Goal: Task Accomplishment & Management: Manage account settings

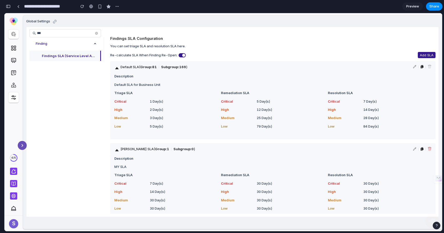
scroll to position [839, 0]
click at [427, 55] on span "Add SLA" at bounding box center [427, 54] width 14 height 5
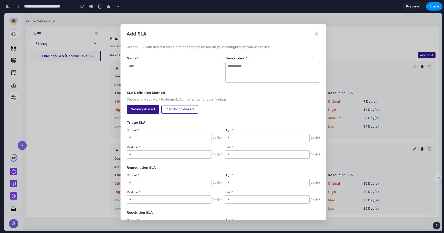
click at [173, 109] on button "Risk Rating-based" at bounding box center [179, 109] width 37 height 8
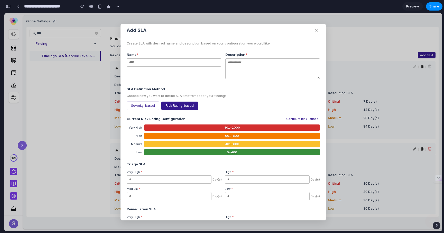
scroll to position [3, 0]
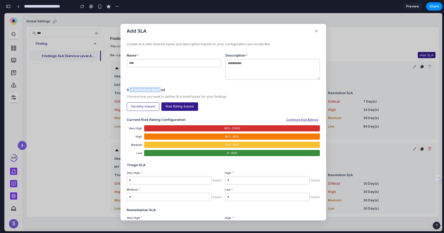
drag, startPoint x: 129, startPoint y: 90, endPoint x: 159, endPoint y: 90, distance: 29.8
click at [159, 90] on div "SLA Definition Method" at bounding box center [223, 89] width 193 height 5
drag, startPoint x: 165, startPoint y: 98, endPoint x: 194, endPoint y: 98, distance: 29.6
click at [194, 98] on div "Choose how you want to define SLA timeframes for your findings" at bounding box center [223, 96] width 193 height 5
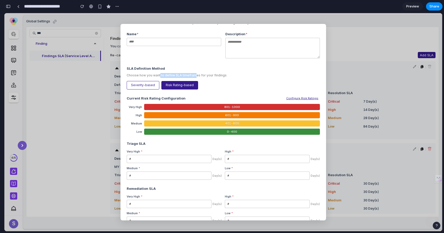
scroll to position [33, 0]
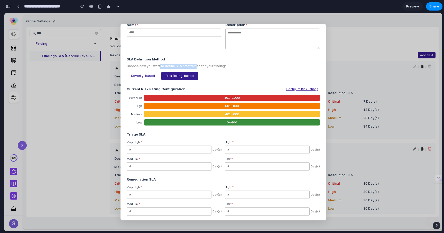
click at [142, 80] on button "Severity-based" at bounding box center [143, 76] width 33 height 8
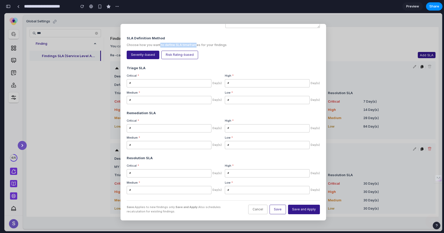
scroll to position [52, 0]
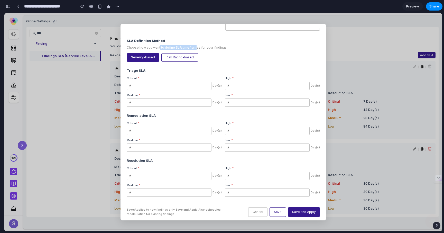
click at [164, 55] on button "Risk Rating-based" at bounding box center [179, 57] width 37 height 8
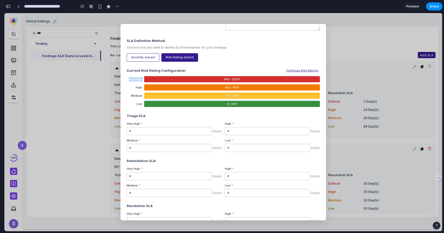
drag, startPoint x: 129, startPoint y: 80, endPoint x: 146, endPoint y: 80, distance: 17.7
click at [147, 80] on div "Very High 801 - 1000" at bounding box center [223, 79] width 193 height 6
click at [134, 80] on div "Very High" at bounding box center [134, 79] width 15 height 4
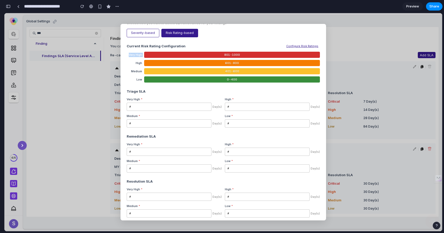
scroll to position [76, 0]
click at [137, 109] on input "number" at bounding box center [169, 107] width 85 height 8
click at [137, 55] on div "Very High" at bounding box center [134, 55] width 15 height 4
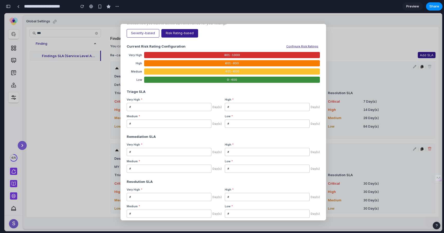
click at [137, 106] on input "number" at bounding box center [169, 107] width 85 height 8
type input "*"
click at [164, 124] on input "number" at bounding box center [169, 124] width 85 height 8
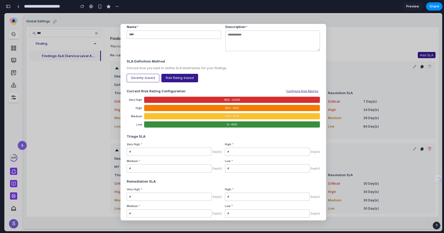
scroll to position [23, 0]
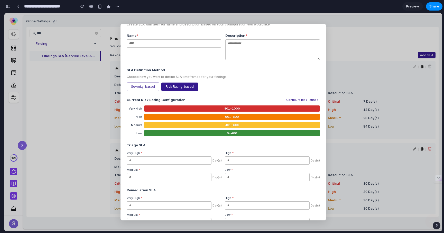
click at [143, 87] on button "Severity-based" at bounding box center [143, 87] width 33 height 8
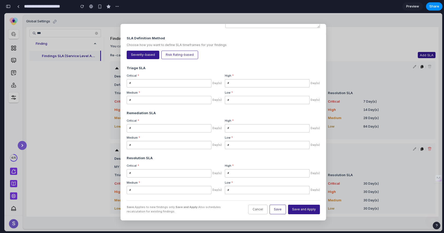
scroll to position [0, 0]
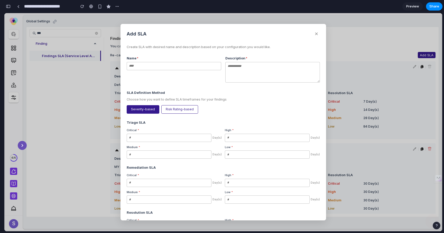
click at [317, 34] on button "✕" at bounding box center [316, 34] width 7 height 8
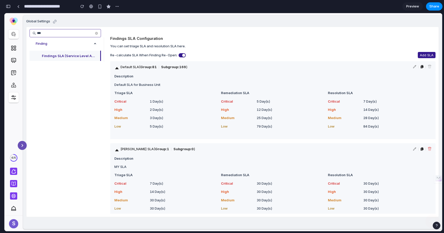
click at [50, 32] on input "***" at bounding box center [65, 33] width 56 height 5
type input "*"
click at [95, 34] on icon at bounding box center [96, 33] width 3 height 3
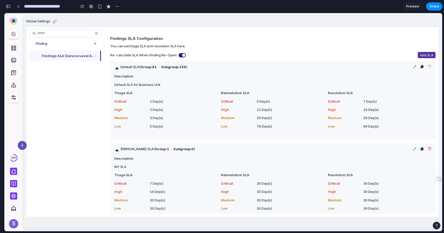
click at [426, 55] on span "Add SLA" at bounding box center [427, 54] width 14 height 5
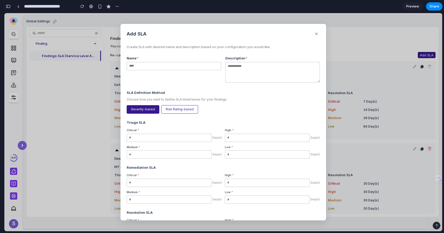
click at [174, 106] on button "Risk Rating-based" at bounding box center [179, 109] width 37 height 8
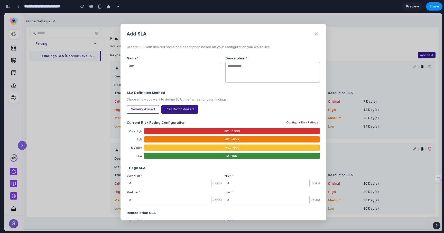
click at [148, 111] on button "Severity-based" at bounding box center [143, 109] width 33 height 8
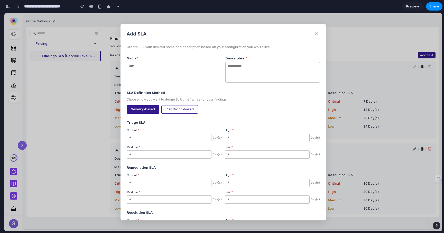
click at [176, 108] on button "Risk Rating-based" at bounding box center [179, 109] width 37 height 8
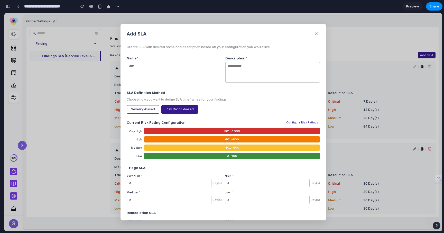
click at [141, 108] on button "Severity-based" at bounding box center [143, 109] width 33 height 8
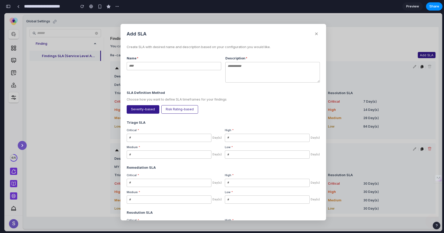
click at [183, 108] on button "Risk Rating-based" at bounding box center [179, 109] width 37 height 8
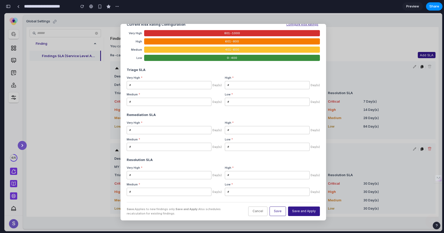
scroll to position [100, 0]
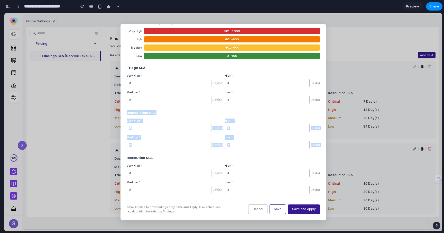
drag, startPoint x: 124, startPoint y: 111, endPoint x: 303, endPoint y: 152, distance: 183.8
click at [303, 152] on div "Add SLA ✕ Create SLA with desired name and description based on your configurat…" at bounding box center [224, 122] width 206 height 196
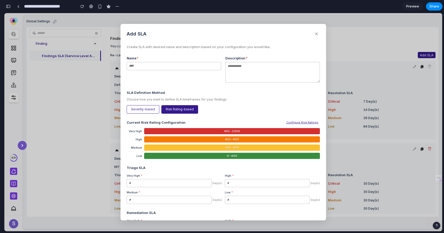
click at [317, 30] on div "Add SLA ✕ Create SLA with desired name and description based on your configurat…" at bounding box center [224, 122] width 206 height 196
click at [316, 34] on button "✕" at bounding box center [316, 34] width 7 height 8
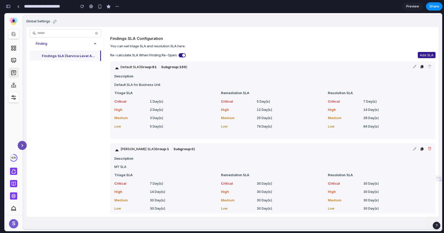
click at [12, 73] on icon at bounding box center [13, 72] width 7 height 7
click at [427, 54] on span "Add SLA" at bounding box center [427, 54] width 14 height 5
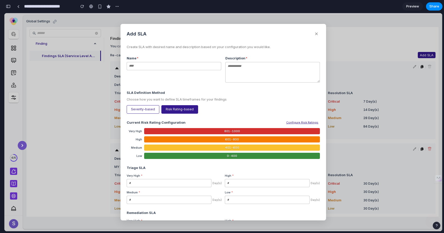
click at [315, 34] on button "✕" at bounding box center [316, 34] width 7 height 8
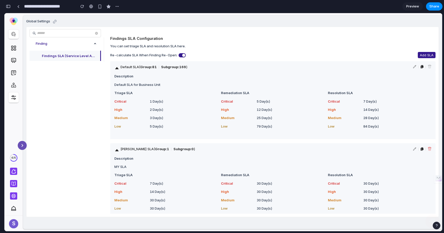
click at [133, 55] on span "Re-calculate SLA When Finding Re-Open:" at bounding box center [148, 54] width 76 height 5
click at [427, 56] on span "Add SLA" at bounding box center [427, 54] width 14 height 5
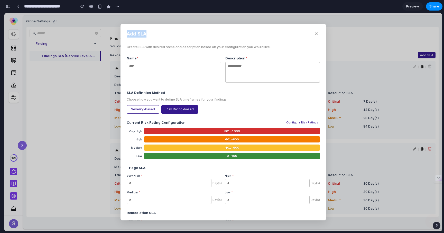
drag, startPoint x: 128, startPoint y: 34, endPoint x: 186, endPoint y: 35, distance: 58.6
click at [187, 35] on div "Add SLA ✕" at bounding box center [223, 34] width 193 height 8
click at [316, 33] on button "✕" at bounding box center [316, 34] width 7 height 8
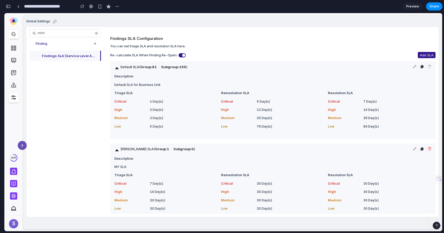
click at [119, 56] on span "Re-calculate SLA When Finding Re-Open:" at bounding box center [148, 54] width 76 height 5
click at [233, 47] on div "You can set triage SLA and resolution SLA here." at bounding box center [273, 45] width 326 height 5
